Goal: Transaction & Acquisition: Purchase product/service

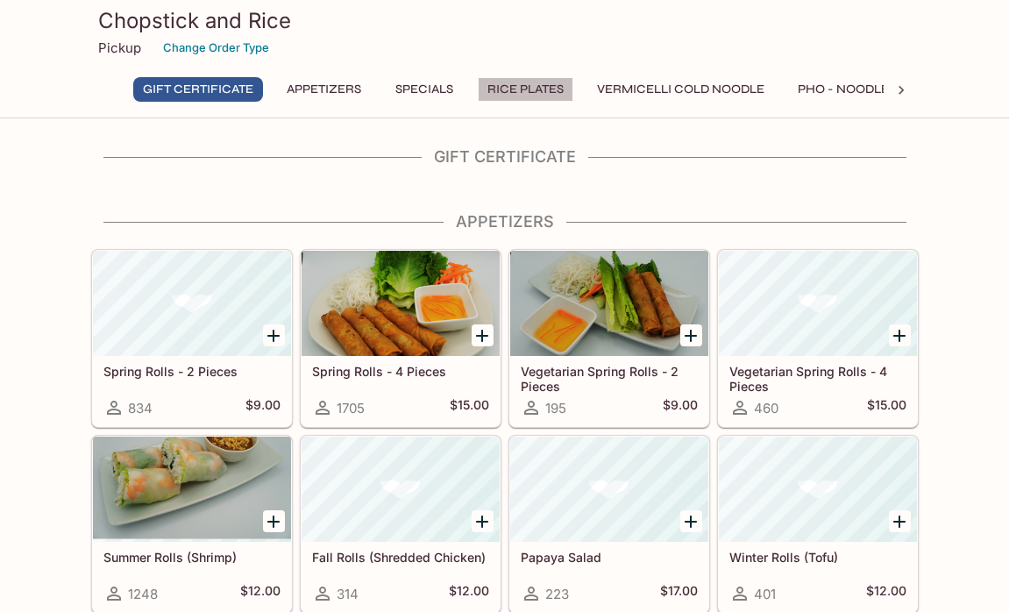
click at [513, 87] on button "Rice Plates" at bounding box center [526, 89] width 96 height 25
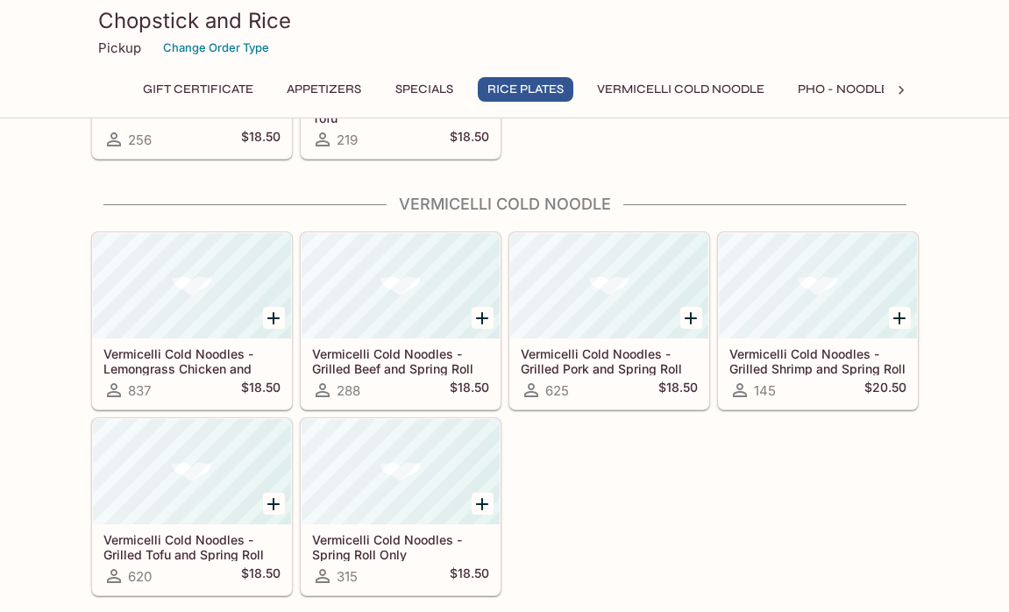
scroll to position [1513, 0]
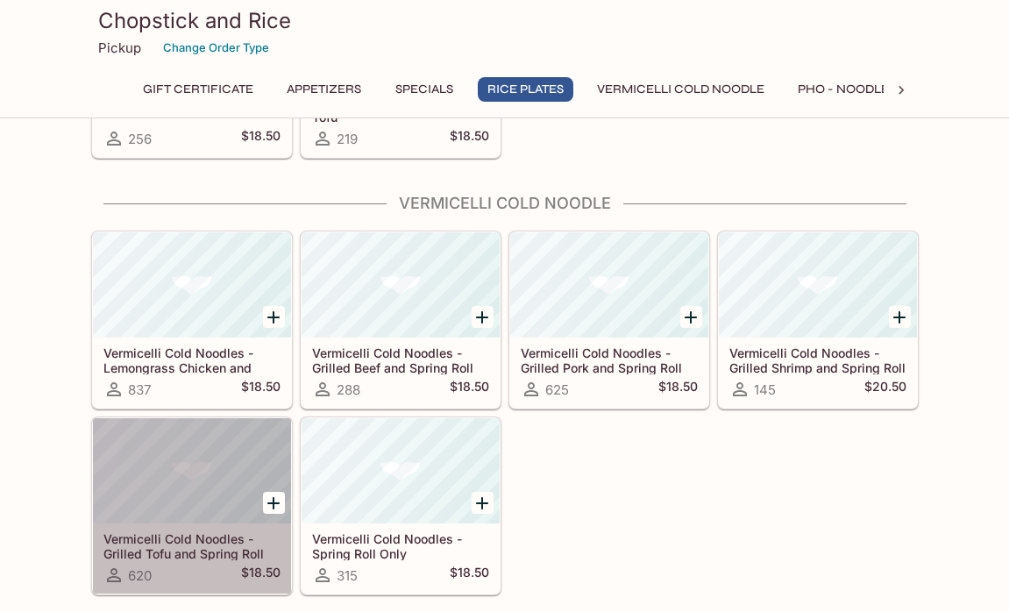
click at [198, 535] on h5 "Vermicelli Cold Noodles - Grilled Tofu and Spring Roll" at bounding box center [191, 545] width 177 height 29
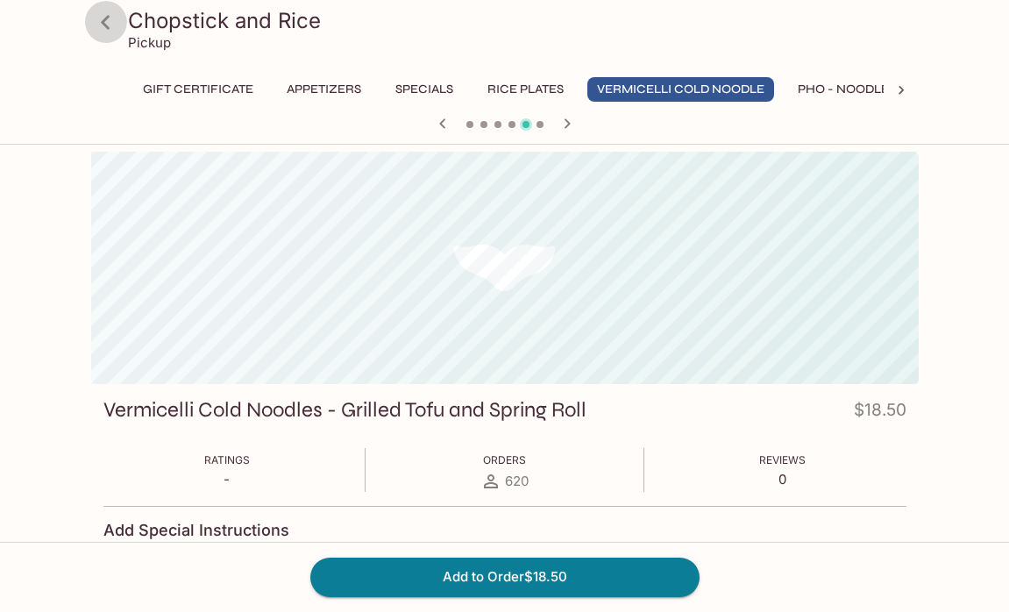
click at [101, 27] on icon at bounding box center [105, 22] width 31 height 31
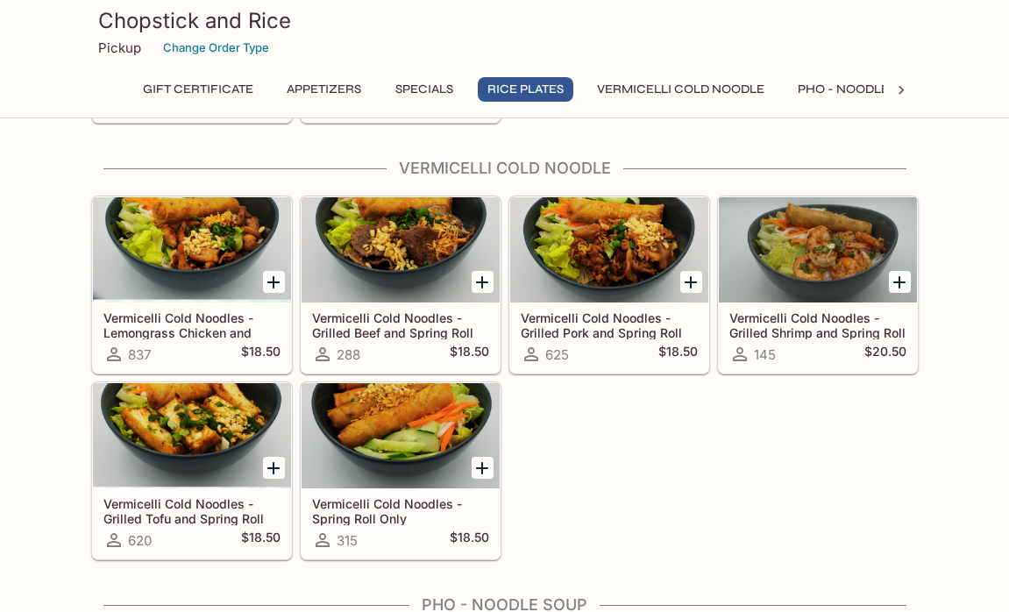
scroll to position [1542, 0]
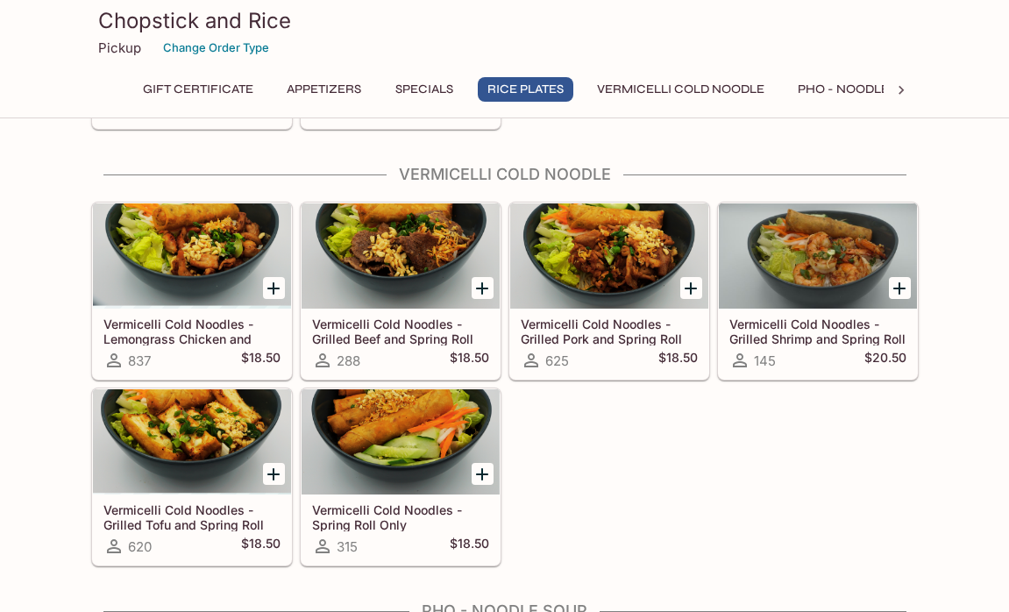
click at [230, 434] on div at bounding box center [192, 441] width 198 height 105
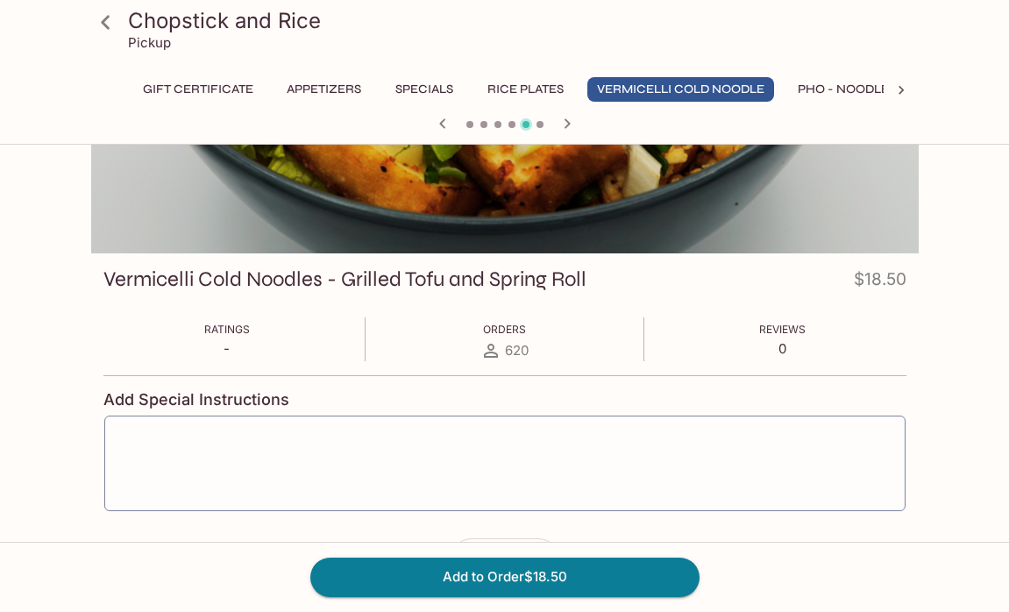
scroll to position [195, 0]
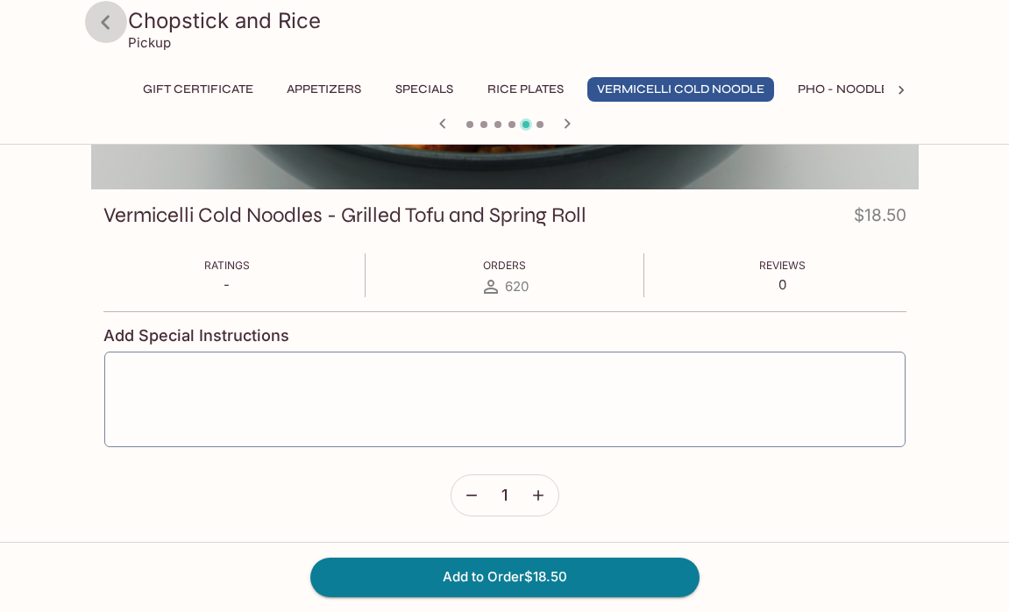
click at [107, 11] on icon at bounding box center [105, 22] width 31 height 31
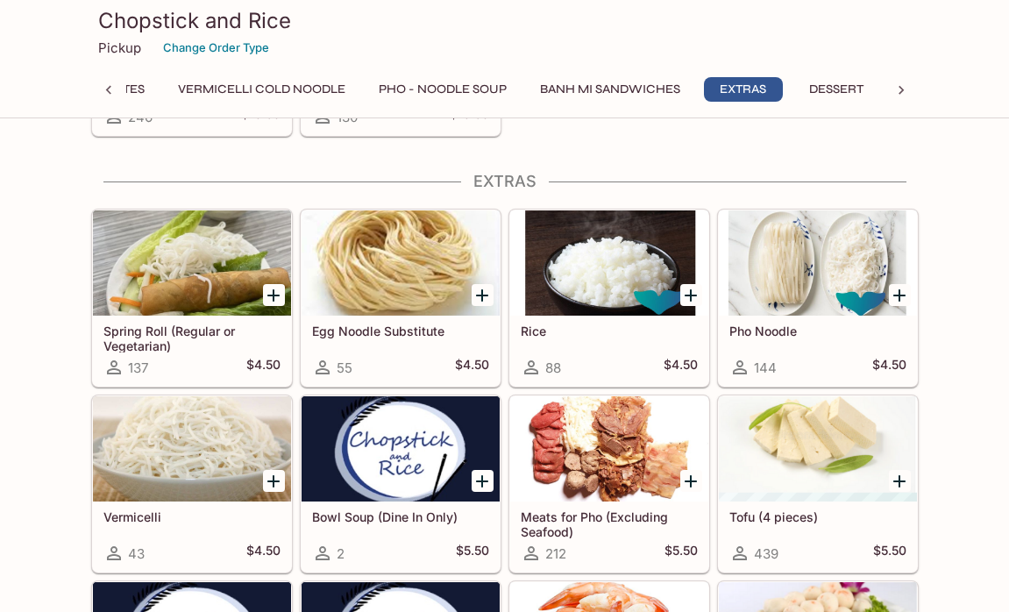
scroll to position [3378, 0]
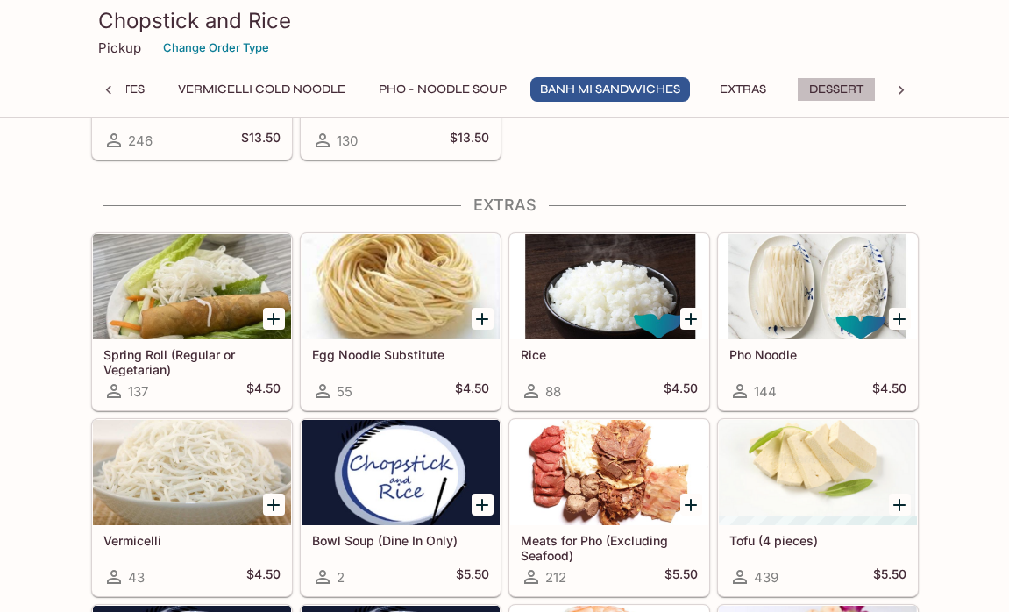
click at [835, 89] on button "Dessert" at bounding box center [836, 89] width 79 height 25
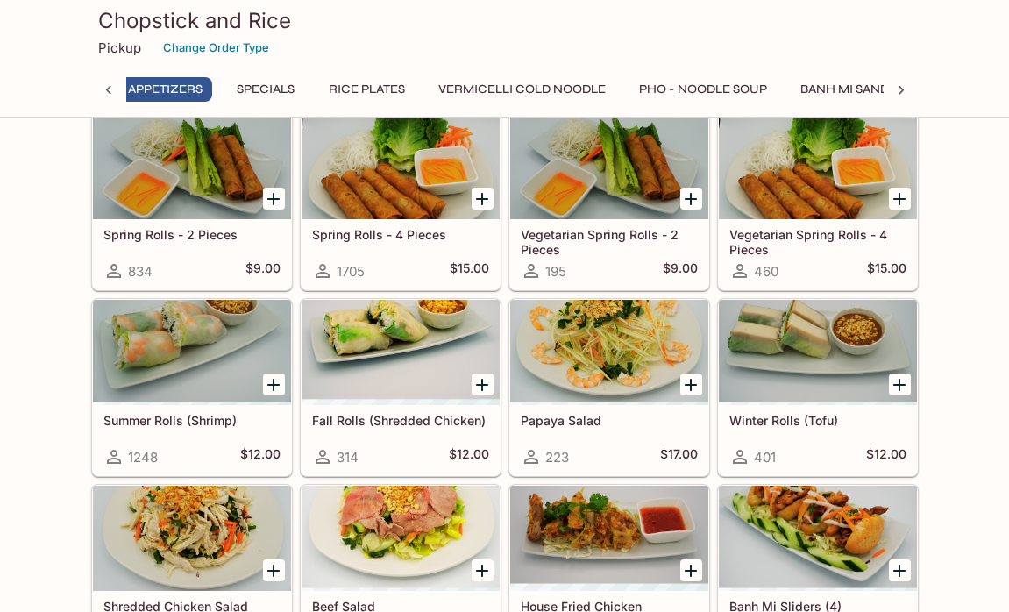
scroll to position [0, 0]
